Goal: Information Seeking & Learning: Learn about a topic

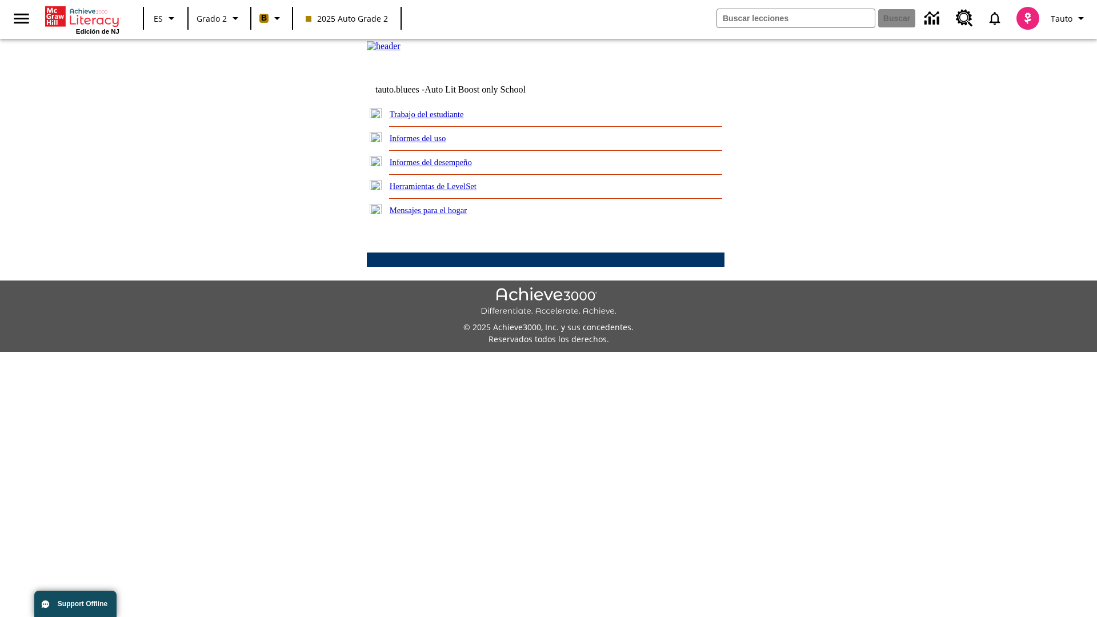
click at [446, 167] on link "Informes del desempeño" at bounding box center [431, 162] width 82 height 9
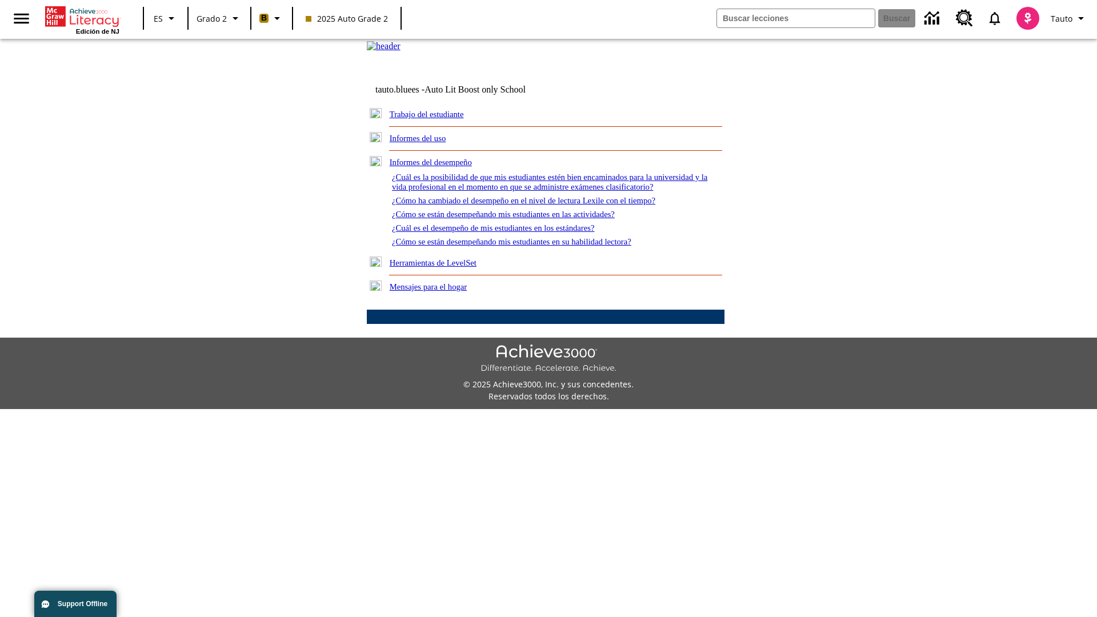
click at [542, 205] on link "¿Cómo ha cambiado el desempeño en el nivel de lectura Lexile con el tiempo?" at bounding box center [523, 200] width 263 height 9
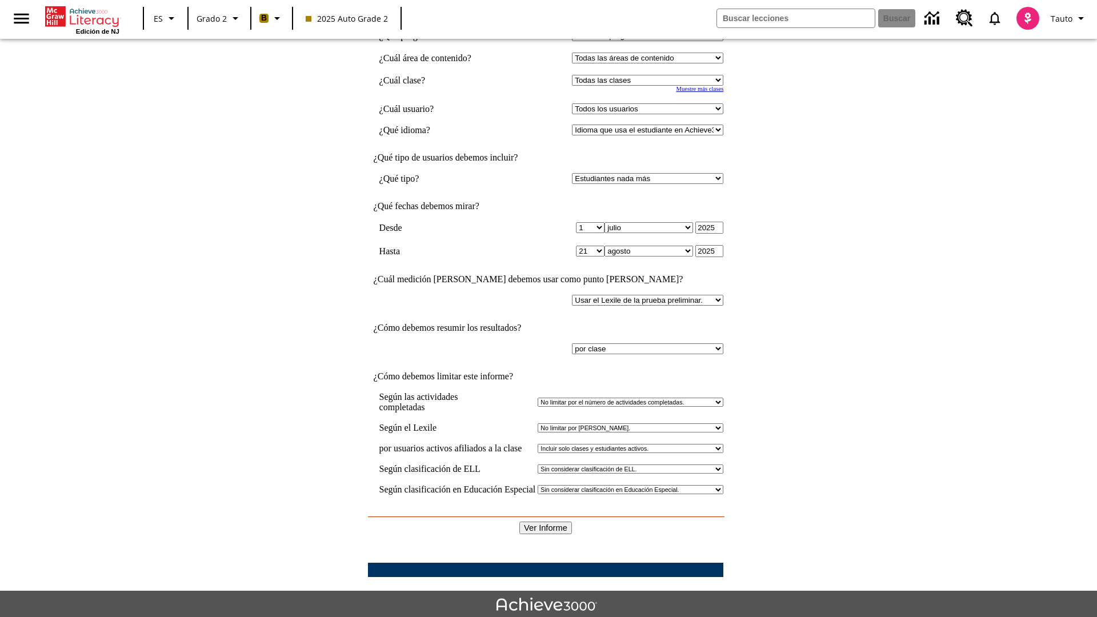
scroll to position [136, 0]
